Goal: Task Accomplishment & Management: Manage account settings

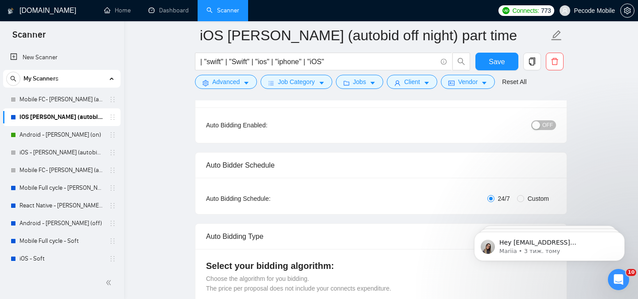
scroll to position [66, 0]
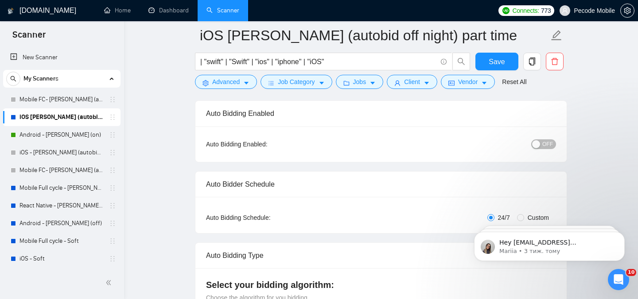
click at [550, 139] on span "OFF" at bounding box center [547, 144] width 11 height 10
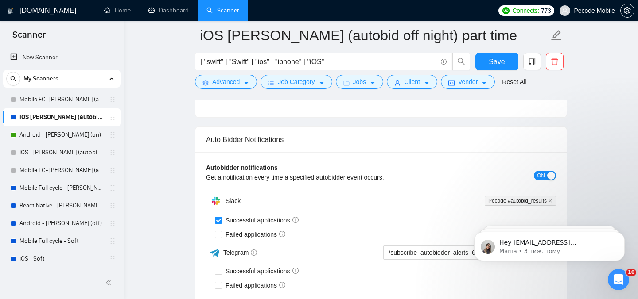
scroll to position [2045, 0]
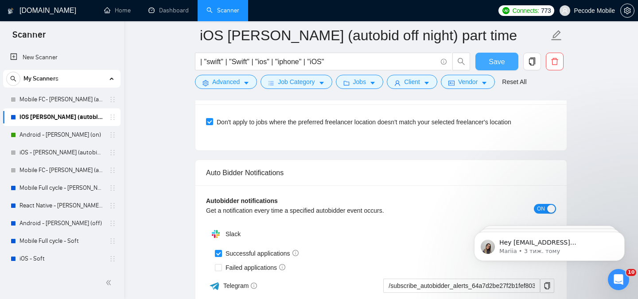
click at [484, 61] on button "Save" at bounding box center [496, 62] width 43 height 18
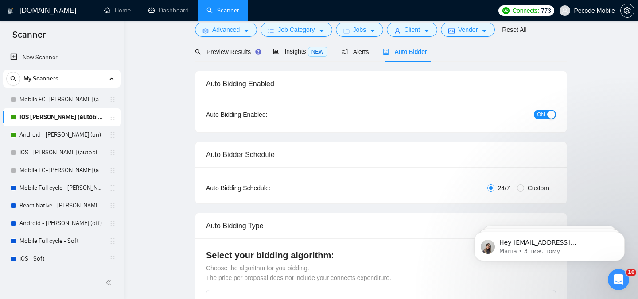
scroll to position [0, 0]
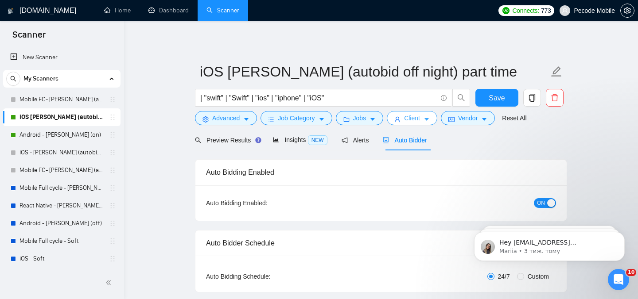
click at [399, 115] on button "Client" at bounding box center [412, 118] width 50 height 14
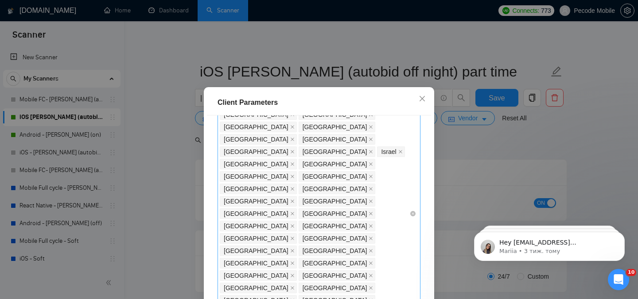
scroll to position [153, 0]
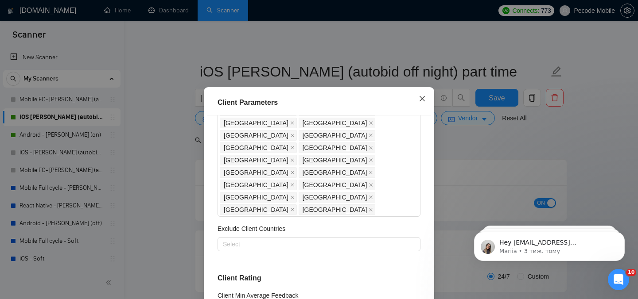
click at [421, 98] on icon "close" at bounding box center [421, 98] width 5 height 5
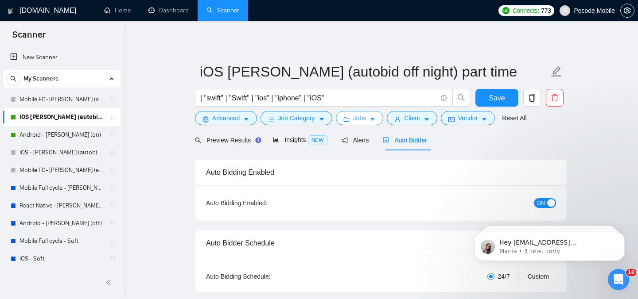
click at [358, 119] on span "Jobs" at bounding box center [359, 118] width 13 height 10
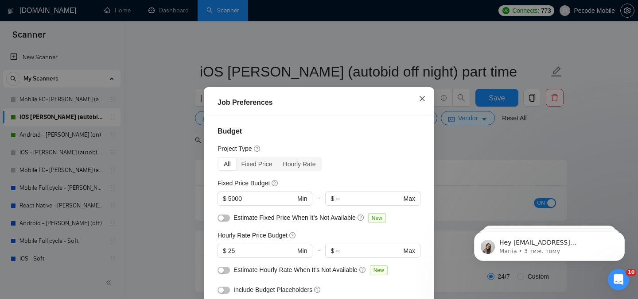
click at [420, 95] on span "Close" at bounding box center [422, 99] width 24 height 24
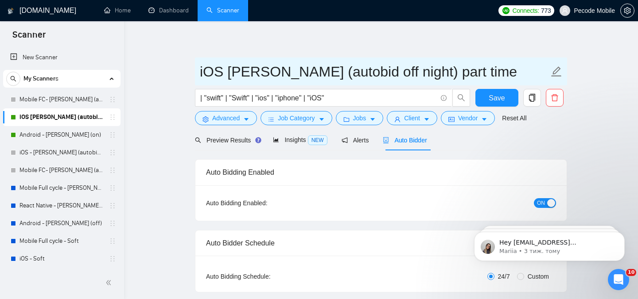
click at [372, 76] on input "iOS [PERSON_NAME] (autobid off night) part time" at bounding box center [374, 72] width 349 height 22
drag, startPoint x: 368, startPoint y: 74, endPoint x: 413, endPoint y: 77, distance: 45.2
click at [413, 77] on input "iOS [PERSON_NAME] (autobid off night) part time" at bounding box center [374, 72] width 349 height 22
type input "iOS [PERSON_NAME] (autobid on) part time"
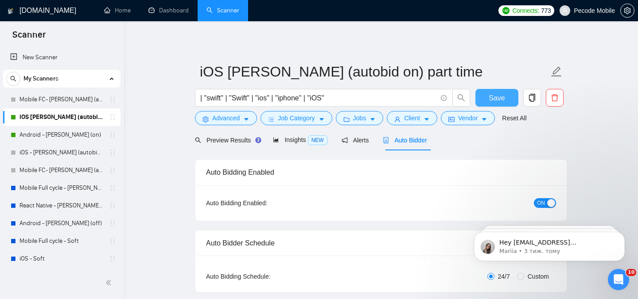
click at [490, 90] on button "Save" at bounding box center [496, 98] width 43 height 18
checkbox input "true"
click at [171, 14] on link "Dashboard" at bounding box center [168, 11] width 40 height 8
